Goal: Use online tool/utility

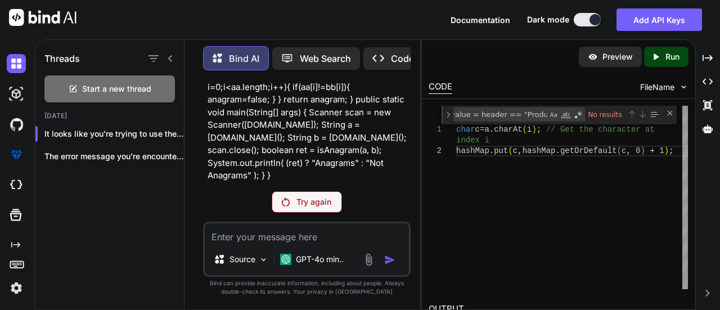
scroll to position [5221, 0]
click at [306, 202] on p "Try again" at bounding box center [314, 201] width 35 height 11
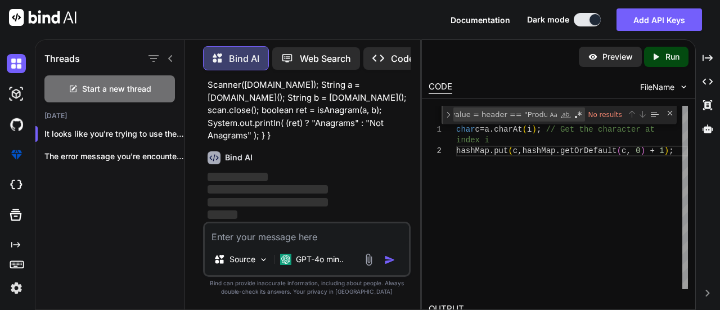
type textarea "x"
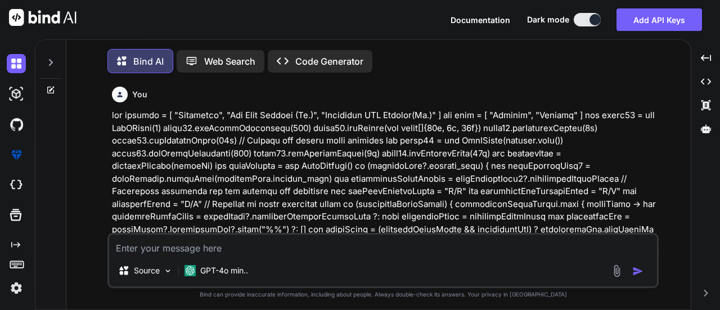
type textarea "x"
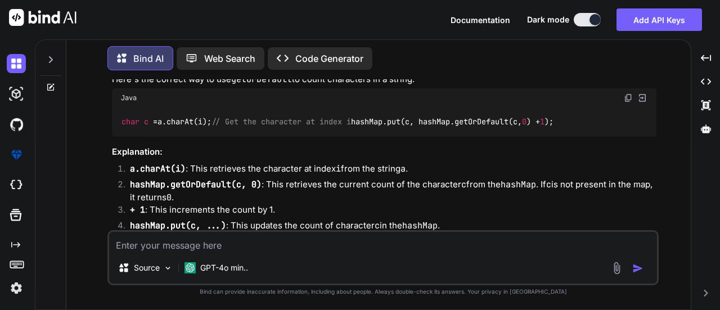
scroll to position [2324, 0]
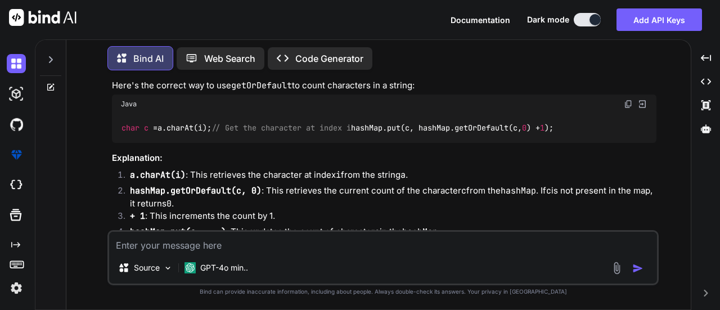
click at [218, 250] on textarea at bounding box center [383, 242] width 548 height 20
paste textarea "import java.util.Scanner; public class Solution { static boolean isAnagram(Stri…"
type textarea "import java.util.Scanner; public class Solution { static boolean isAnagram(Stri…"
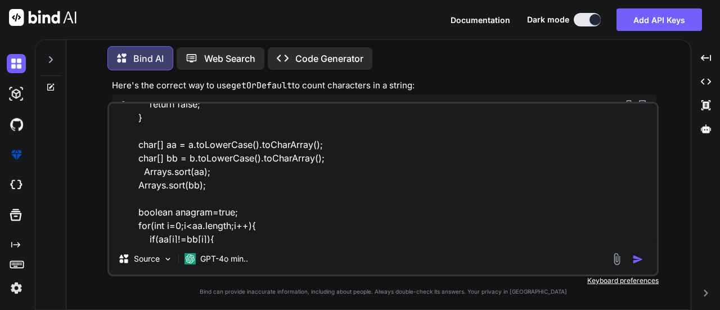
scroll to position [0, 0]
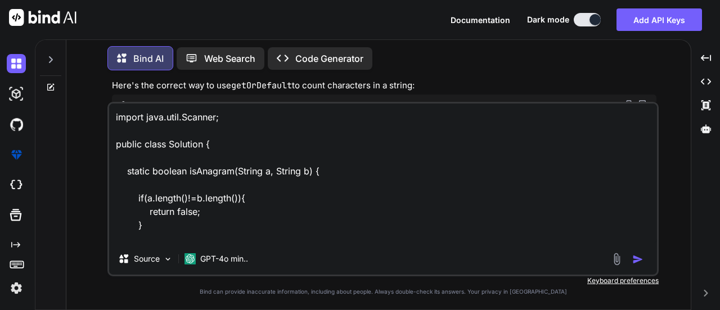
type textarea "x"
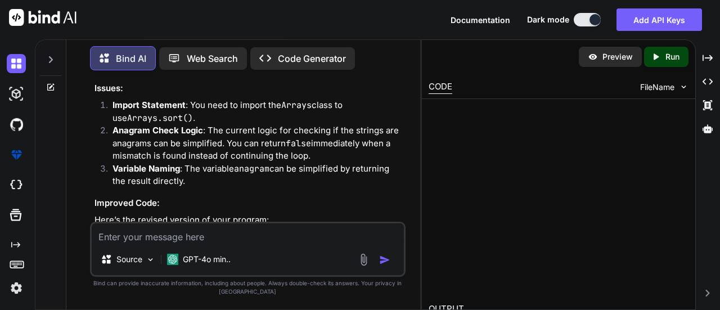
scroll to position [4527, 0]
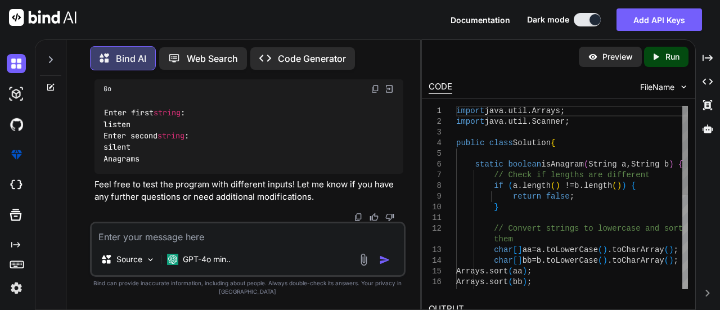
type textarea "x"
type textarea "import java.util.Arrays; import java.util.Scanner; public class Solution { stat…"
click at [544, 111] on div "import java . util . Arrays ; import java . util . Scanner ; public class Solut…" at bounding box center [572, 293] width 232 height 374
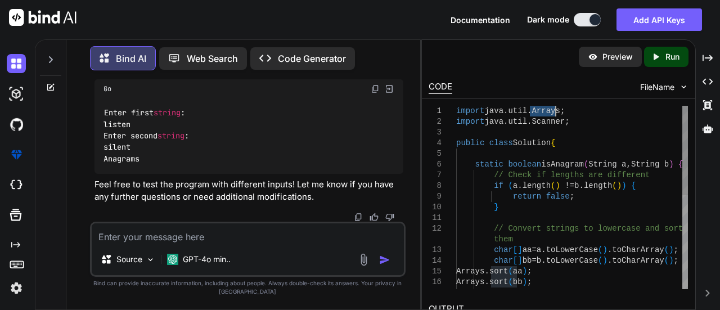
click at [544, 111] on div "import java . util . Arrays ; import java . util . Scanner ; public class Solut…" at bounding box center [572, 293] width 232 height 374
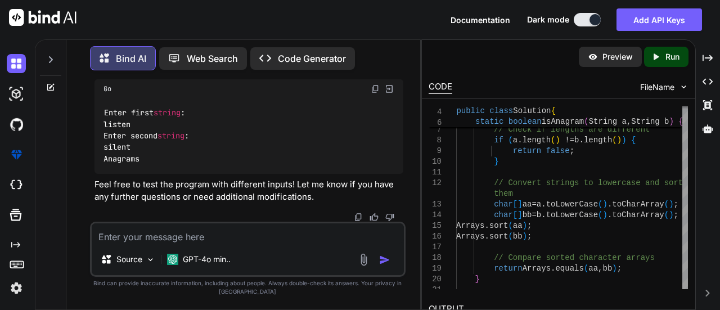
click at [97, 239] on textarea at bounding box center [248, 233] width 313 height 20
paste textarea "Solution.java:14: error: cannot find symbol Arrays.sort(s1); ^ symbol: variable…"
type textarea "Solution.java:14: error: cannot find symbol Arrays.sort(s1); ^ symbol: variable…"
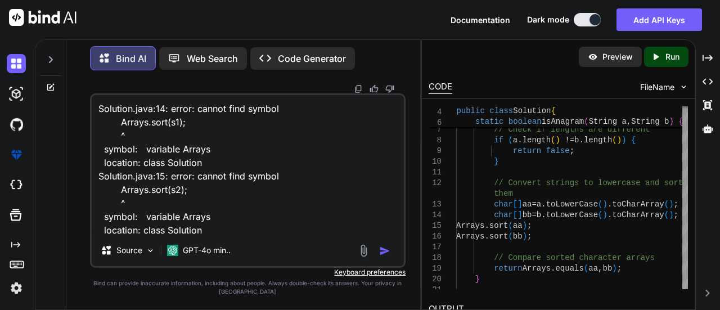
scroll to position [15, 0]
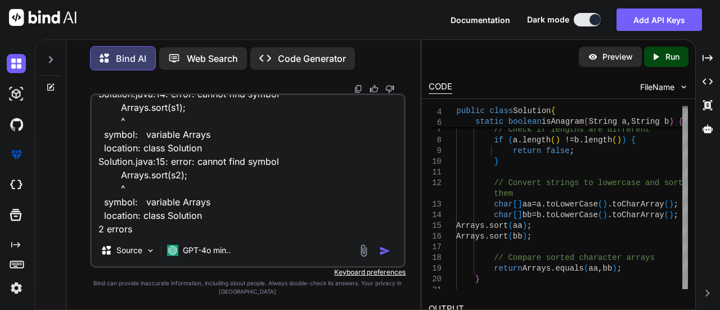
type textarea "x"
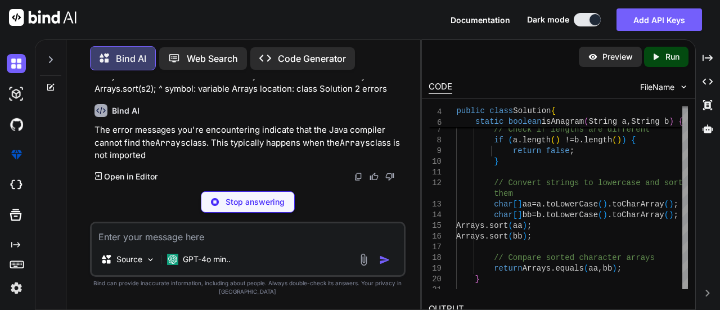
scroll to position [5336, 0]
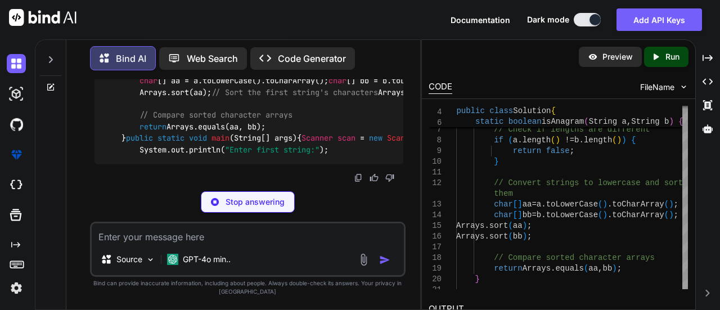
type textarea "x"
type textarea "import java.util.Arrays;"
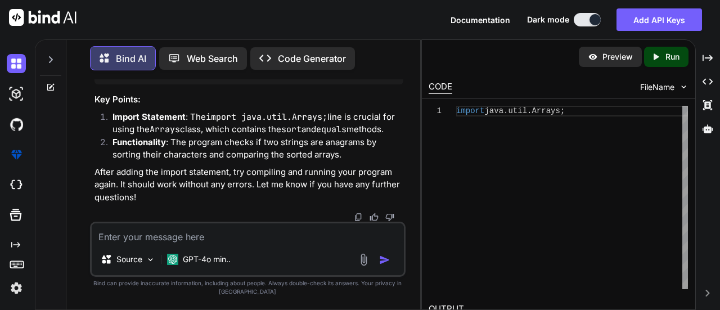
scroll to position [5449, 0]
drag, startPoint x: 172, startPoint y: 110, endPoint x: 450, endPoint y: 171, distance: 285.0
click at [450, 171] on div "1" at bounding box center [443, 197] width 28 height 183
